Goal: Obtain resource: Obtain resource

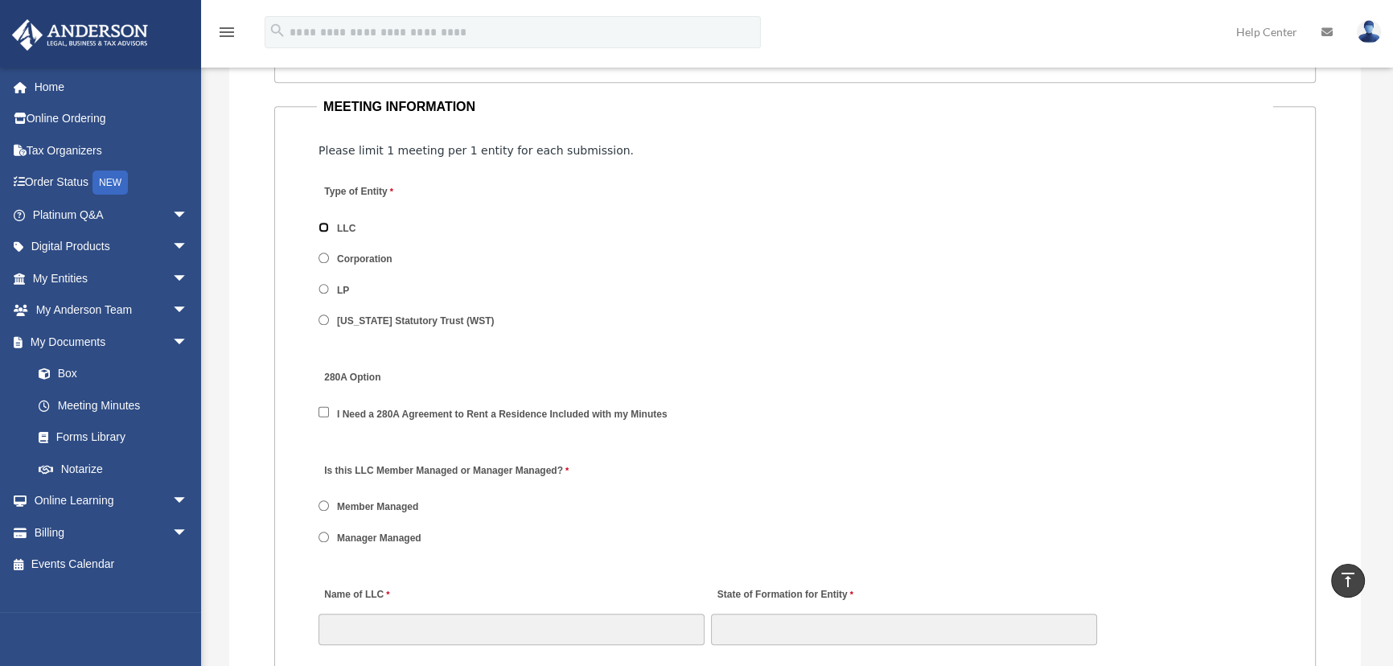
scroll to position [1974, 0]
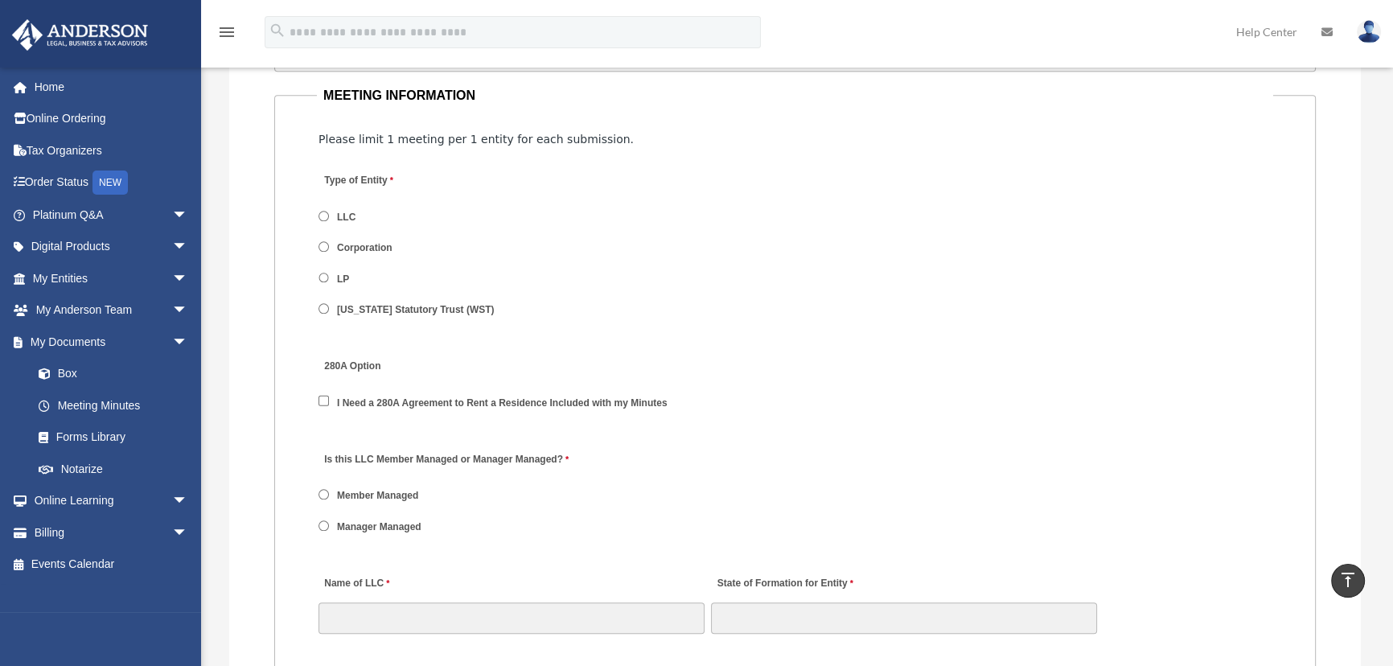
click at [317, 523] on div "Is this LLC Member Managed or Manager Managed? Member Managed Manager Managed" at bounding box center [795, 498] width 956 height 114
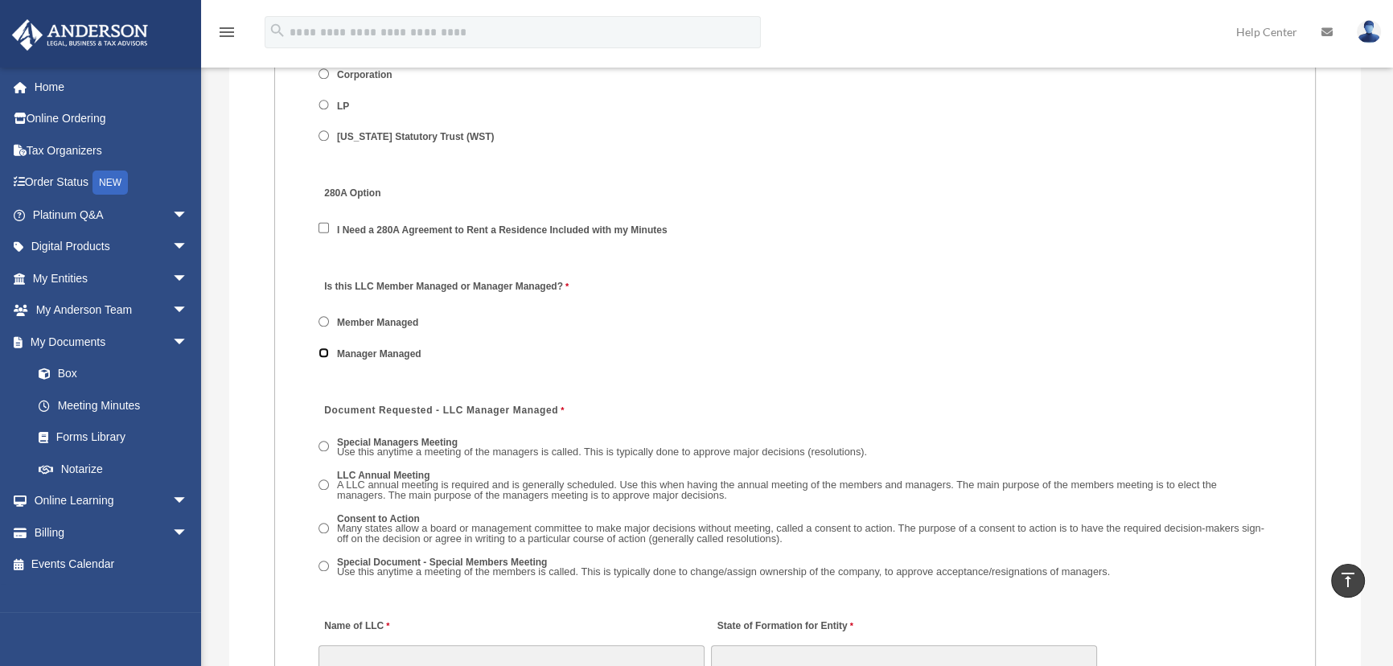
scroll to position [2193, 0]
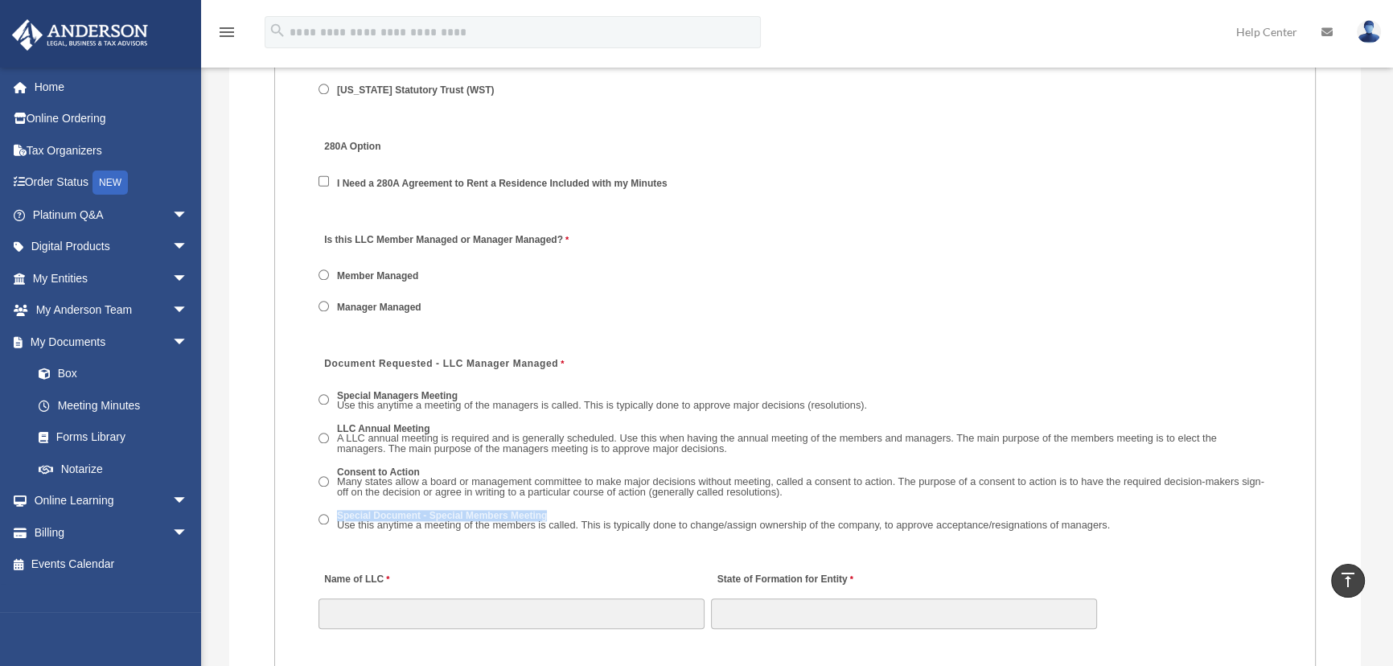
drag, startPoint x: 552, startPoint y: 513, endPoint x: 334, endPoint y: 517, distance: 218.0
click at [334, 517] on label "Special Document - Special Members Meeting Use this anytime a meeting of the me…" at bounding box center [723, 521] width 783 height 25
copy label "Special Document - Special Members Meeting"
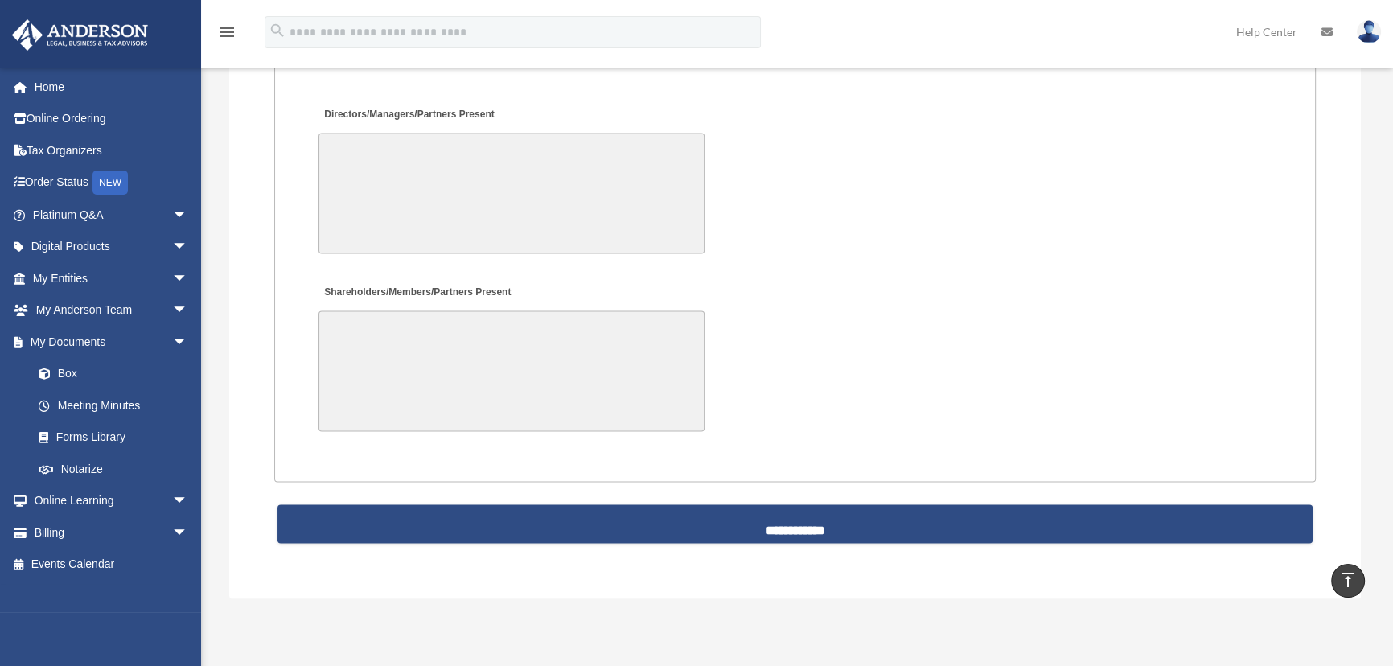
scroll to position [3802, 0]
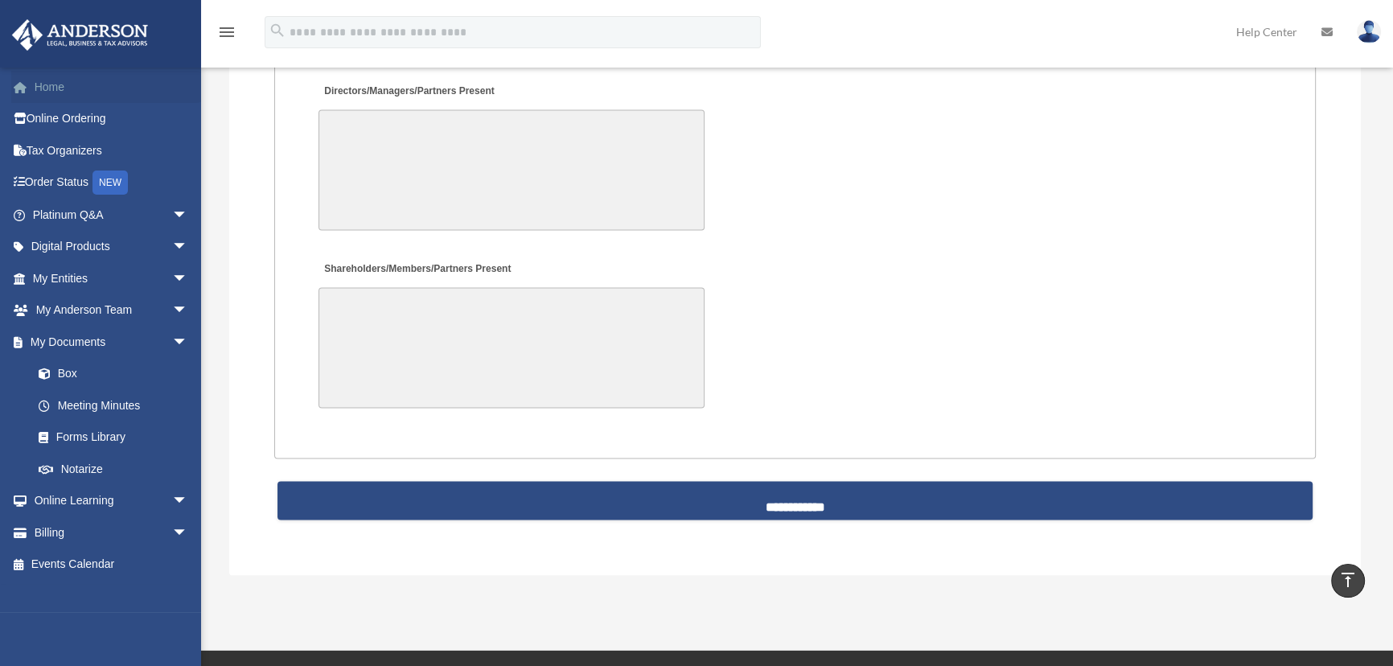
click at [124, 90] on link "Home" at bounding box center [111, 87] width 201 height 32
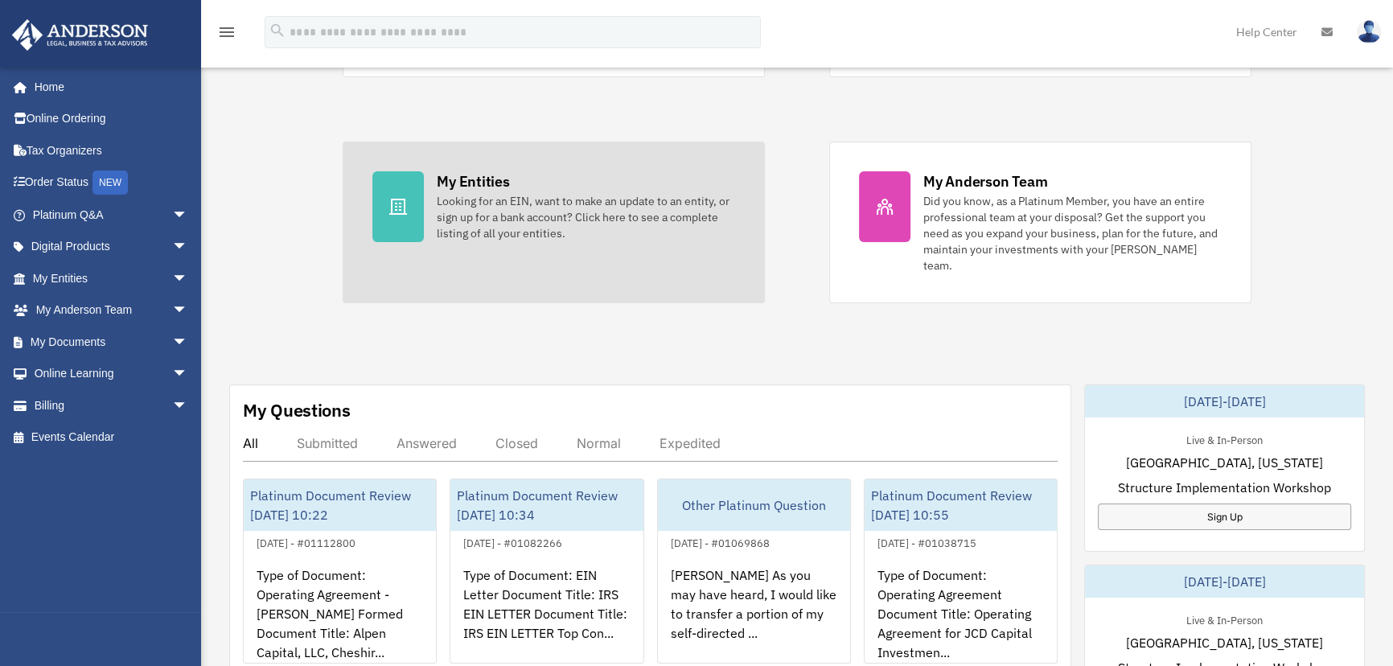
scroll to position [292, 0]
